Goal: Download file/media

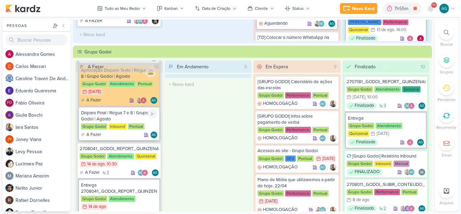
scroll to position [202, 0]
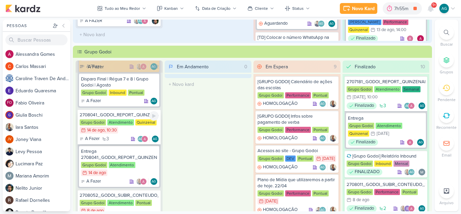
click at [125, 113] on div "2708041_GODOI_REPORT_QUINZENAL_14.08" at bounding box center [119, 115] width 79 height 6
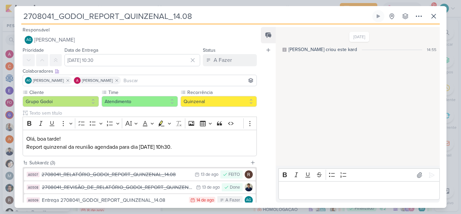
drag, startPoint x: 206, startPoint y: 15, endPoint x: 0, endPoint y: 11, distance: 206.5
click at [0, 11] on div "2708041_GODOI_REPORT_QUINZENAL_14.08 Criado por mim" at bounding box center [230, 107] width 461 height 214
click at [123, 190] on div "2708041_REVISÃO_DE_RELATÓRIO_GODOI_REPORT_QUINZENAL_14.08" at bounding box center [117, 187] width 151 height 8
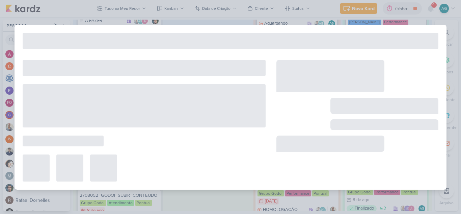
type input "2708041_REVISÃO_DE_RELATÓRIO_GODOI_REPORT_QUINZENAL_14.08"
type input "[DATE] 23:59"
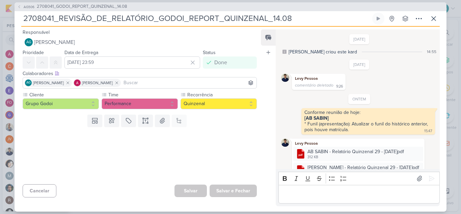
scroll to position [36, 0]
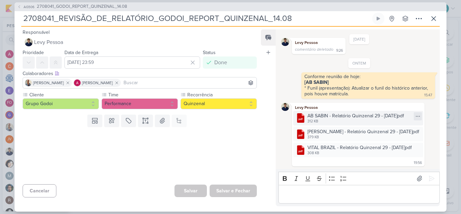
click at [415, 115] on icon at bounding box center [417, 115] width 5 height 5
click at [391, 138] on button "Baixar" at bounding box center [390, 139] width 54 height 10
click at [415, 131] on icon at bounding box center [417, 131] width 5 height 5
click at [387, 154] on div "Baixar" at bounding box center [381, 154] width 13 height 7
click at [415, 147] on icon at bounding box center [417, 147] width 5 height 5
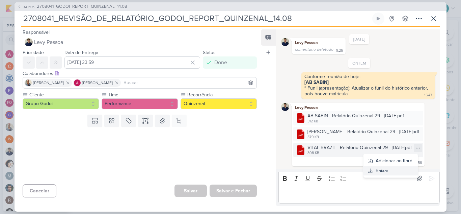
click at [391, 171] on button "Baixar" at bounding box center [390, 170] width 54 height 10
click at [438, 16] on button at bounding box center [433, 18] width 12 height 12
